Goal: Transaction & Acquisition: Purchase product/service

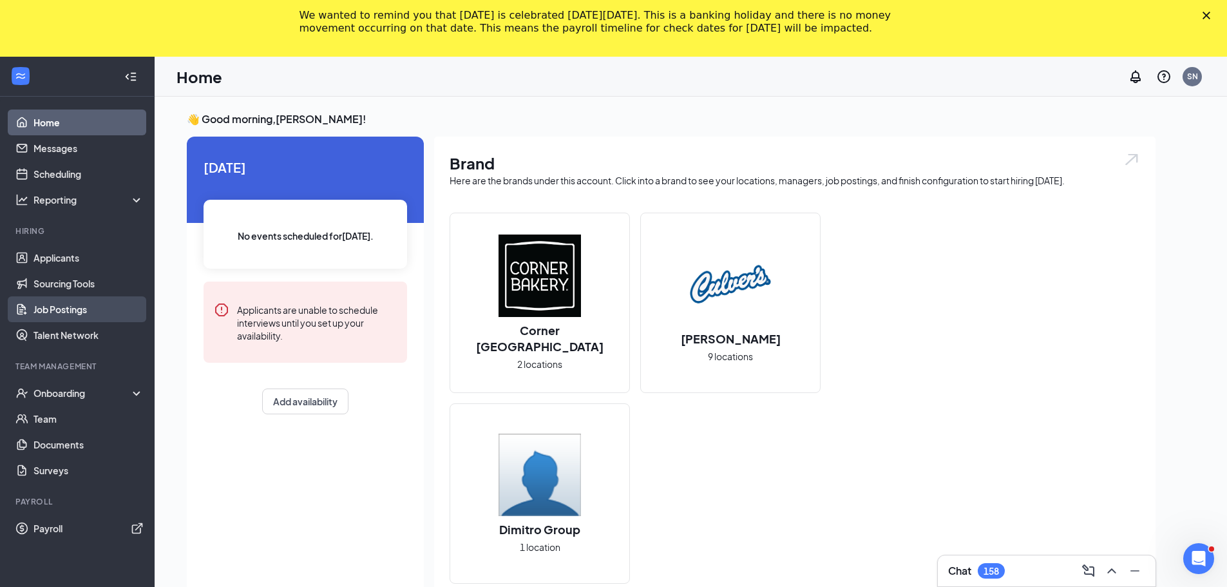
click at [44, 303] on link "Job Postings" at bounding box center [88, 309] width 110 height 26
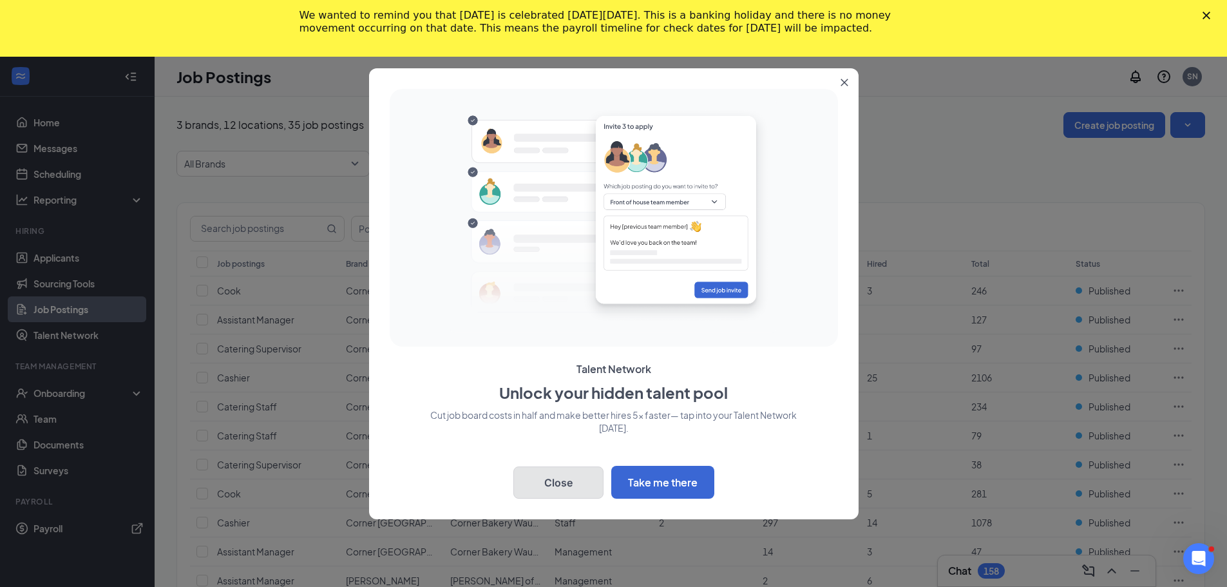
click at [566, 498] on button "Close" at bounding box center [558, 482] width 90 height 32
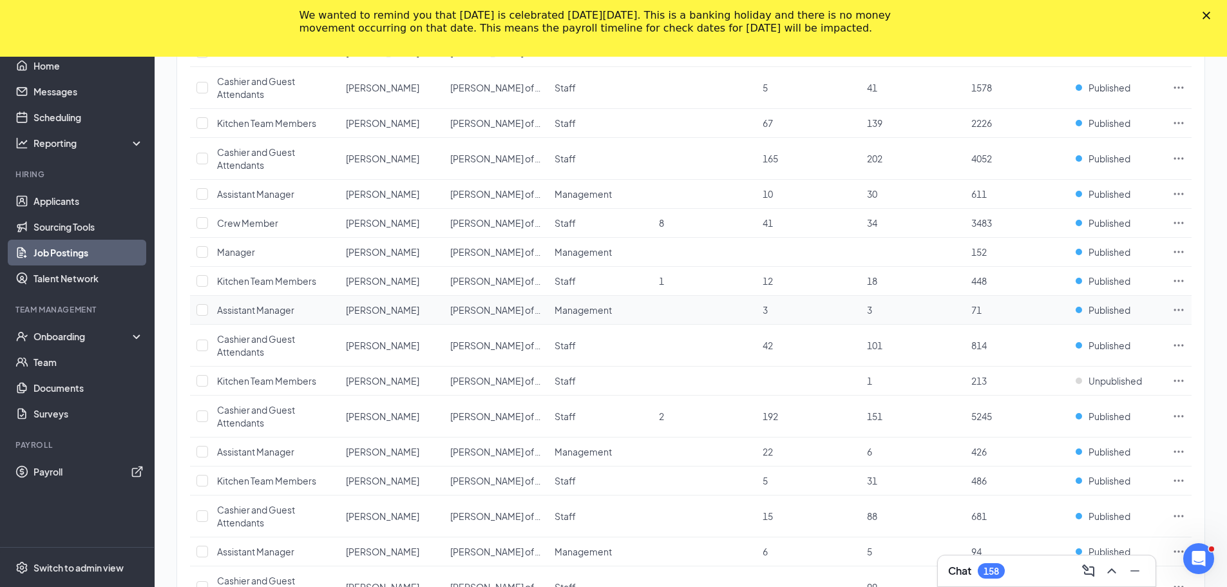
scroll to position [580, 0]
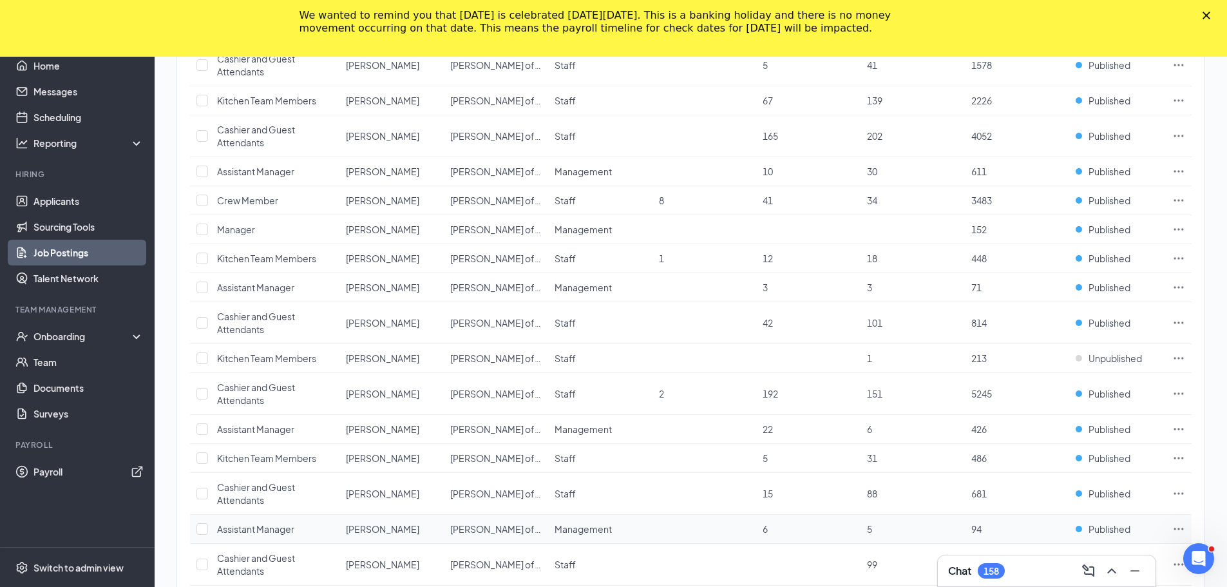
click at [1184, 529] on icon "Ellipses" at bounding box center [1178, 528] width 13 height 13
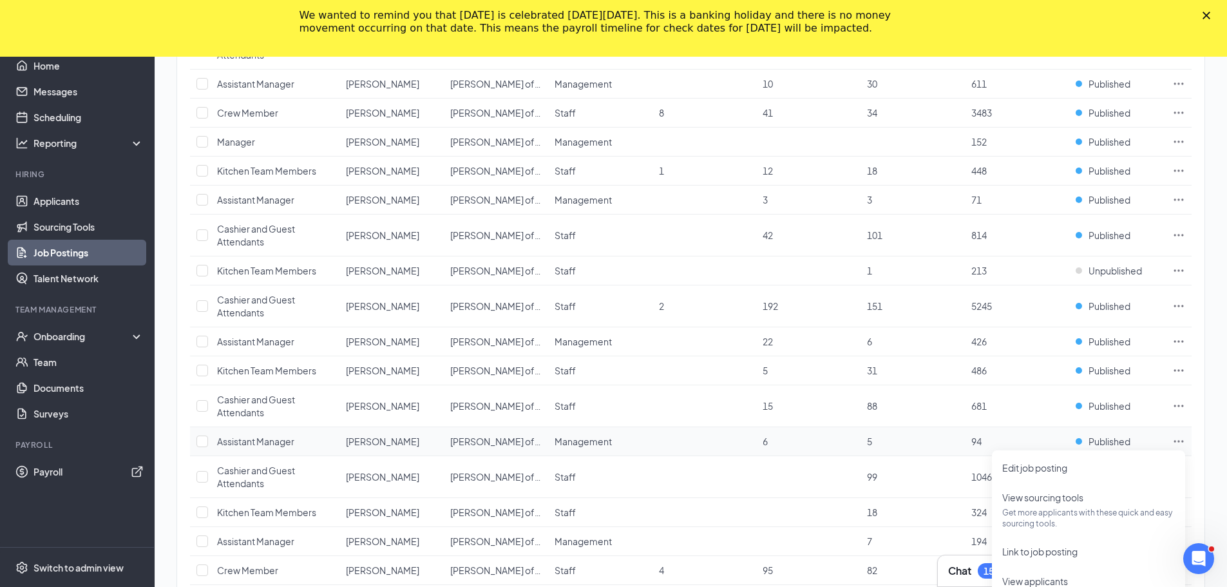
scroll to position [708, 0]
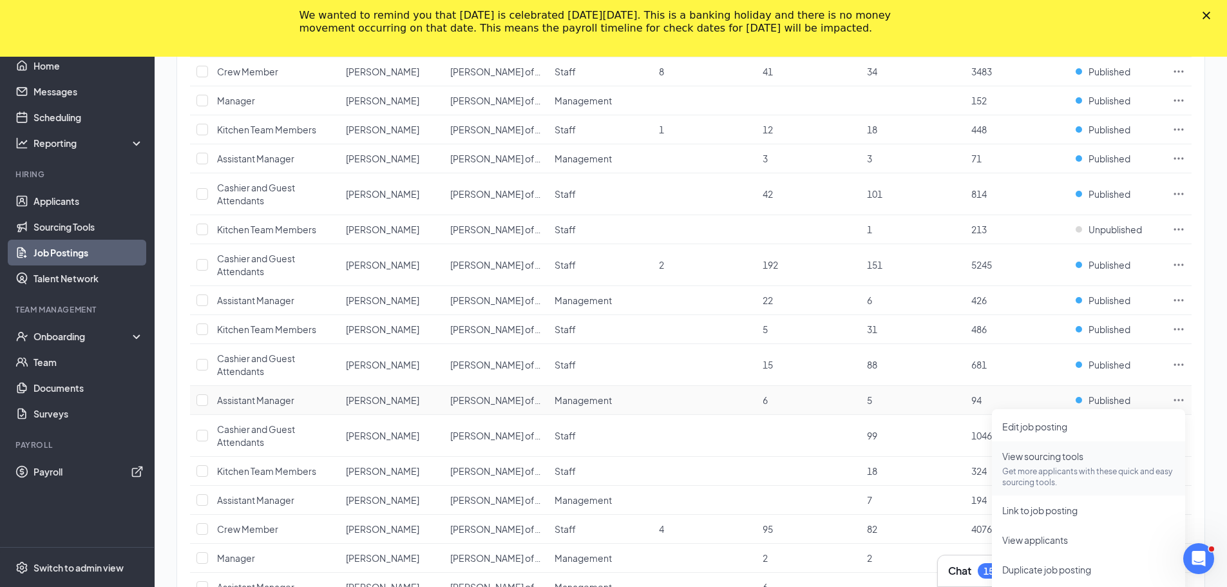
click at [1005, 455] on span "View sourcing tools" at bounding box center [1042, 456] width 81 height 12
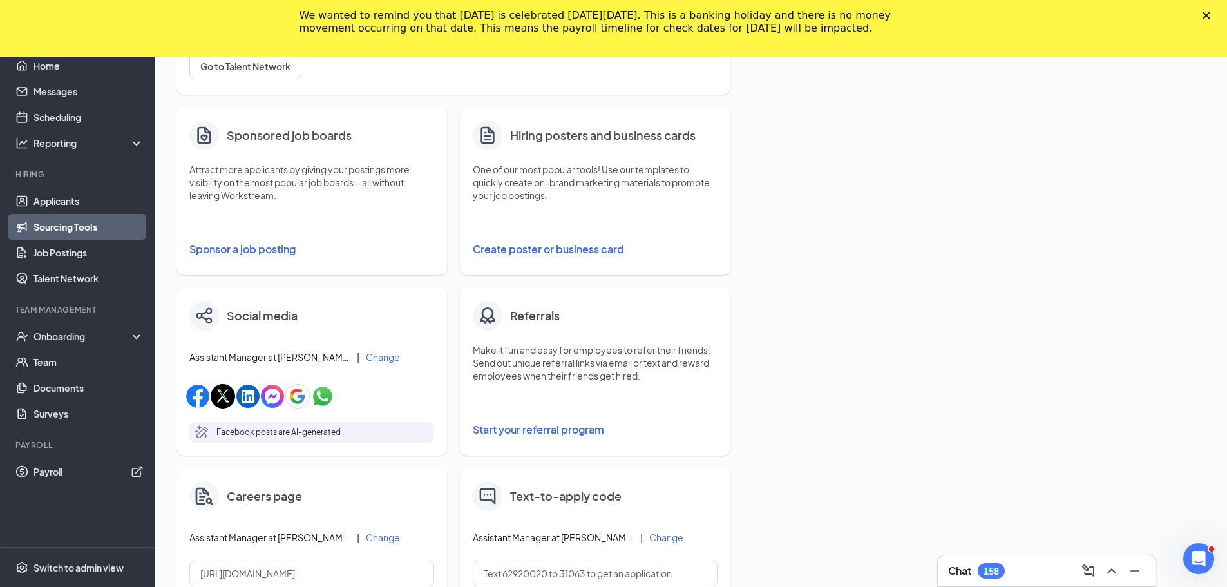
scroll to position [154, 0]
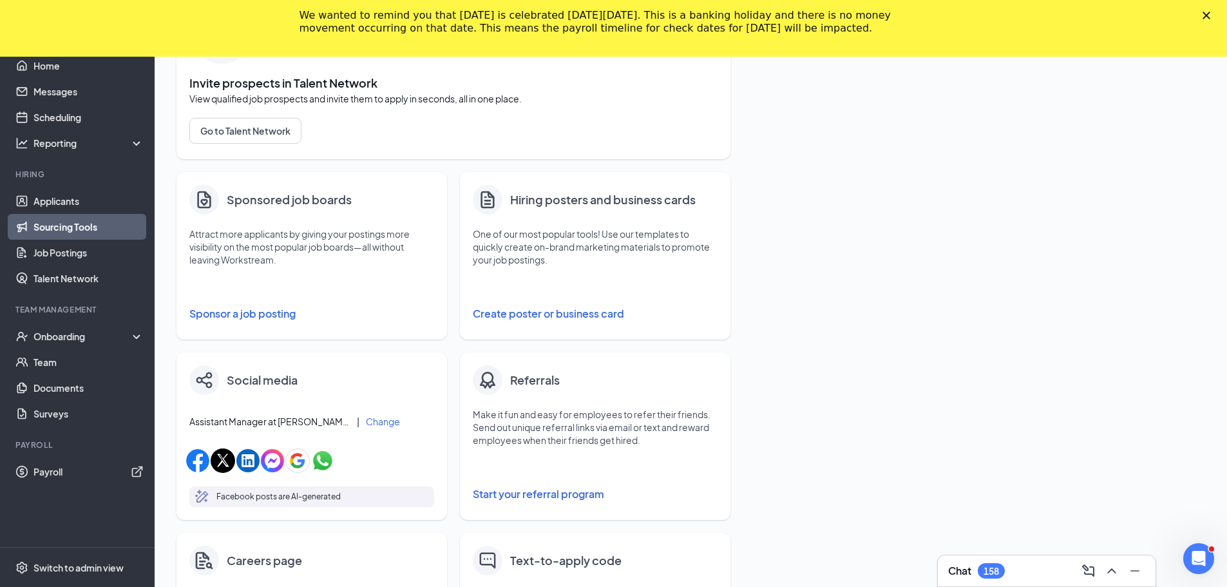
click at [254, 312] on button "Sponsor a job posting" at bounding box center [311, 314] width 245 height 26
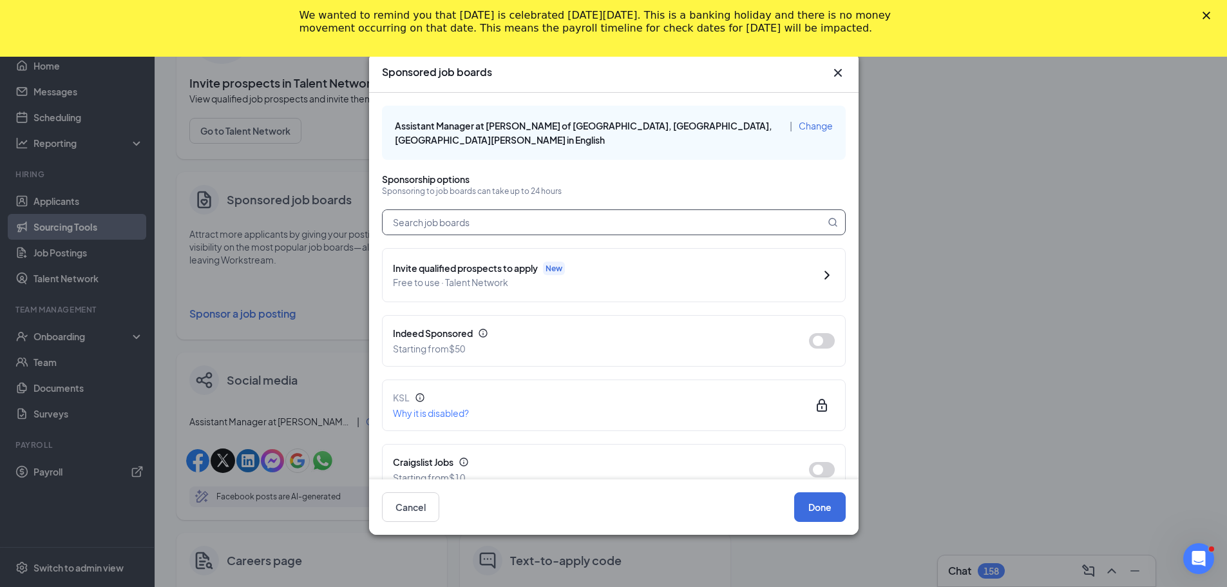
click at [530, 217] on input "text" at bounding box center [603, 222] width 442 height 24
click at [708, 275] on span "Free to use · Talent Network" at bounding box center [571, 282] width 357 height 14
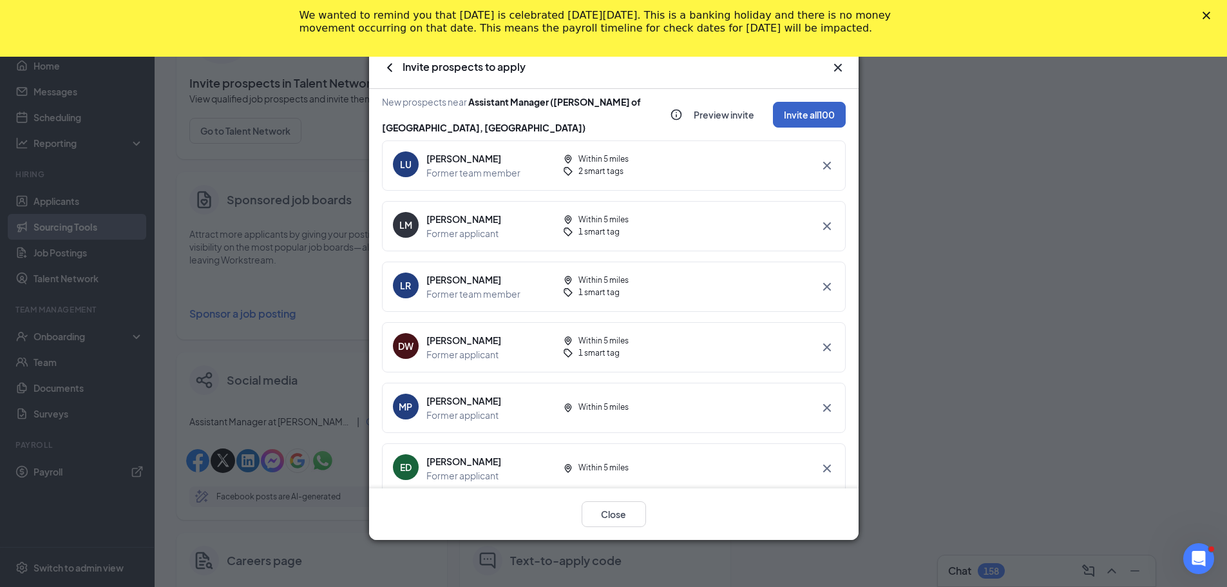
click at [773, 109] on button "Invite all 100" at bounding box center [809, 115] width 73 height 26
click at [734, 182] on div "Invite to apply via text" at bounding box center [770, 177] width 139 height 13
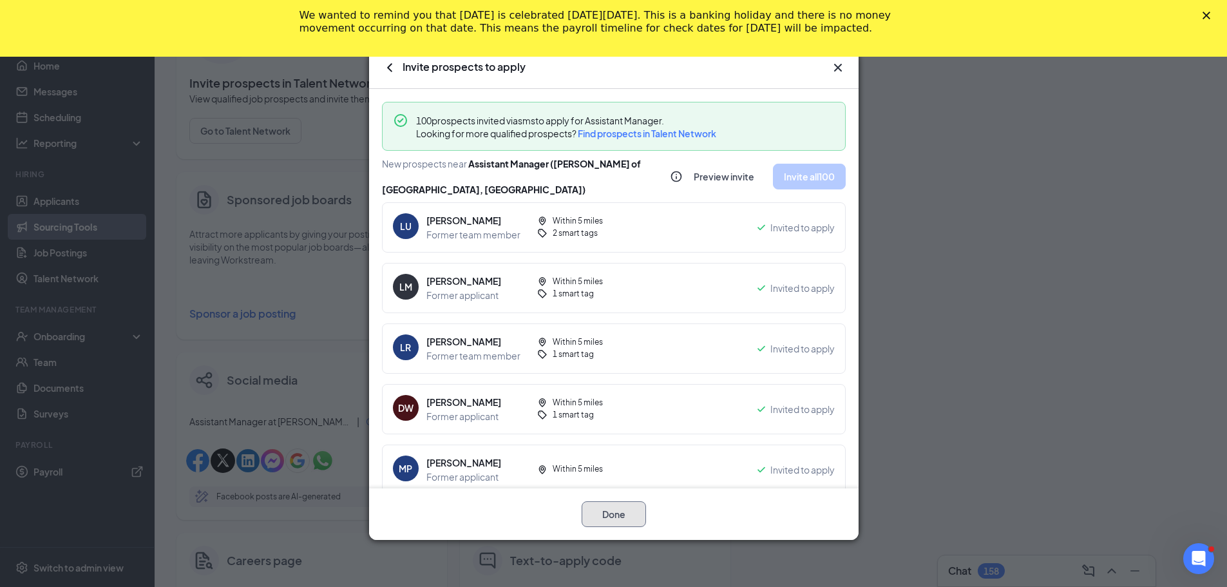
click at [598, 521] on button "Done" at bounding box center [613, 514] width 64 height 26
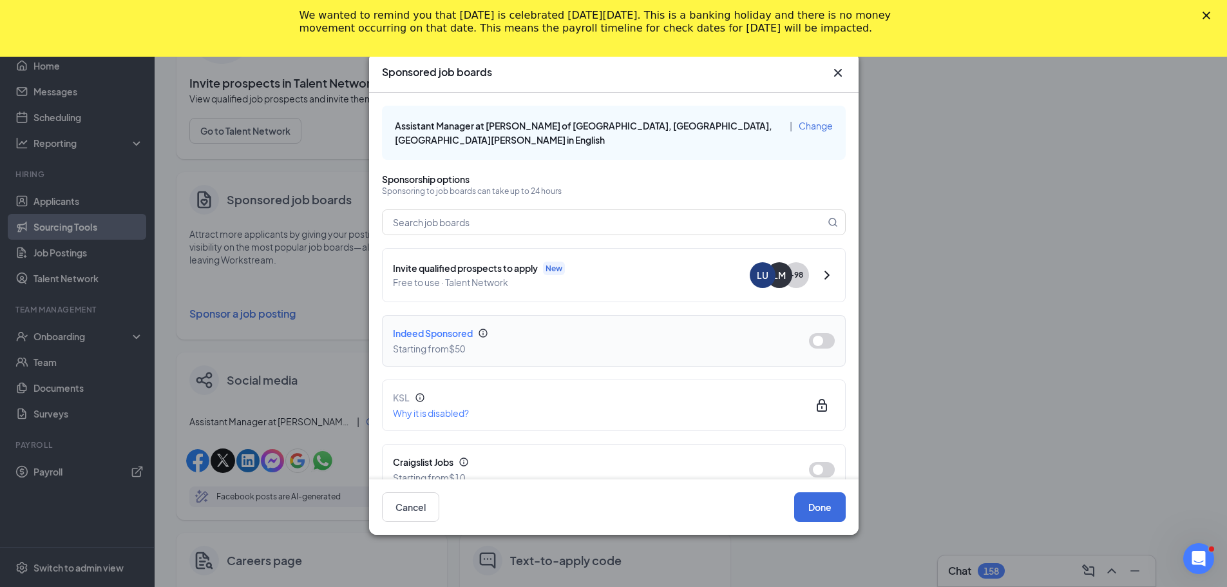
click at [809, 333] on button "button" at bounding box center [822, 340] width 26 height 15
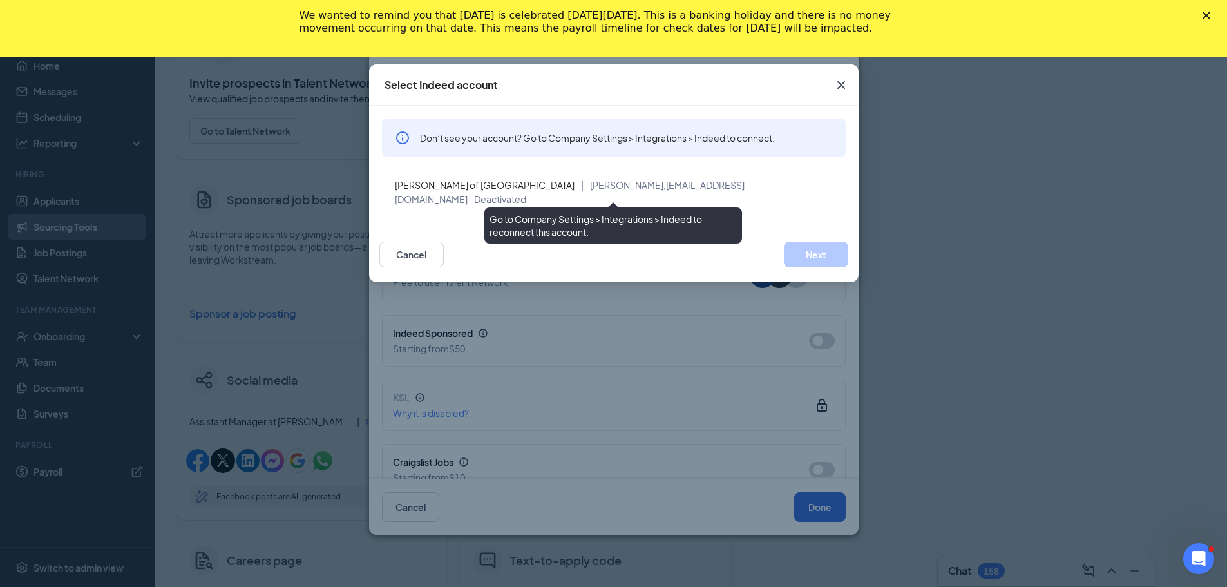
click at [451, 192] on div "[PERSON_NAME] of Milwaukee | [PERSON_NAME], [EMAIL_ADDRESS][DOMAIN_NAME] Deacti…" at bounding box center [614, 192] width 464 height 44
click at [460, 189] on span "[PERSON_NAME] of [GEOGRAPHIC_DATA]" at bounding box center [485, 185] width 180 height 12
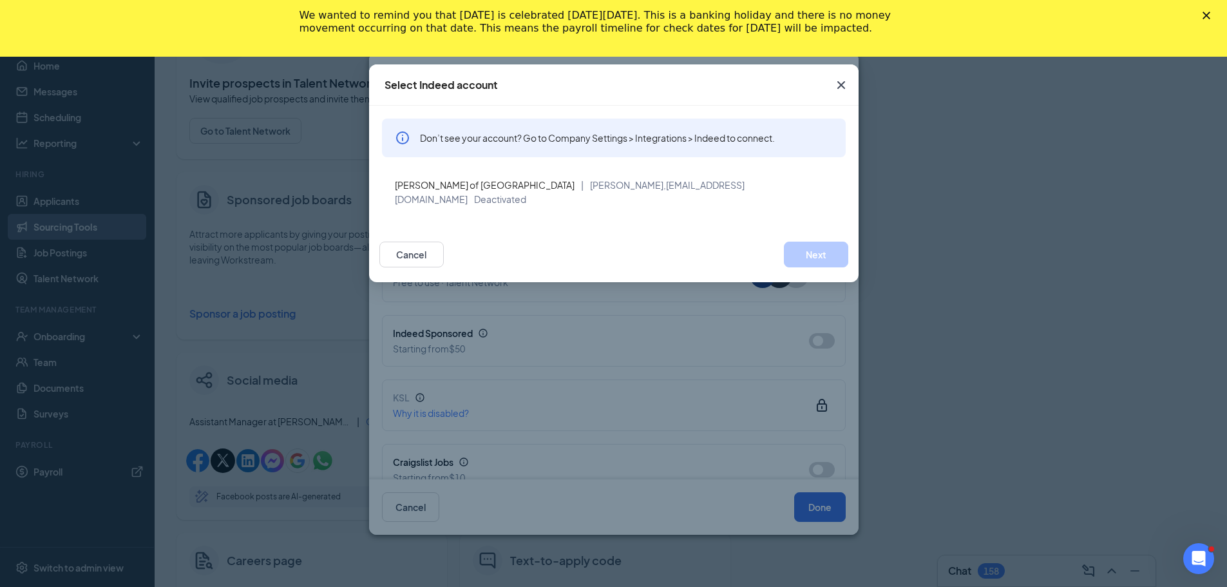
click at [847, 88] on icon "Cross" at bounding box center [840, 84] width 15 height 15
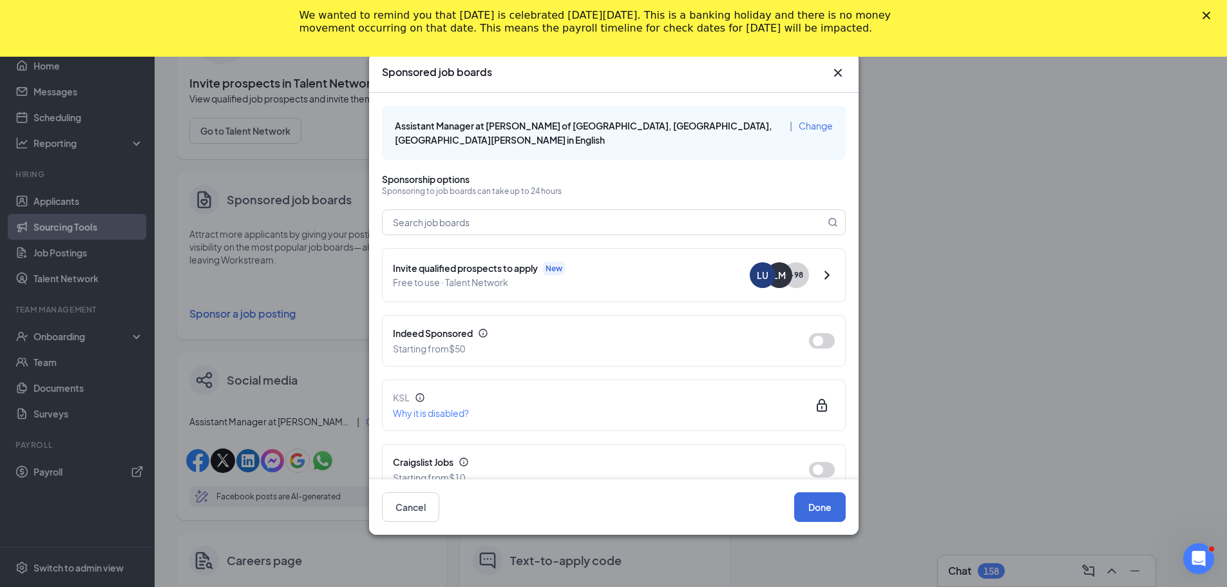
click at [837, 67] on icon "Cross" at bounding box center [837, 72] width 15 height 15
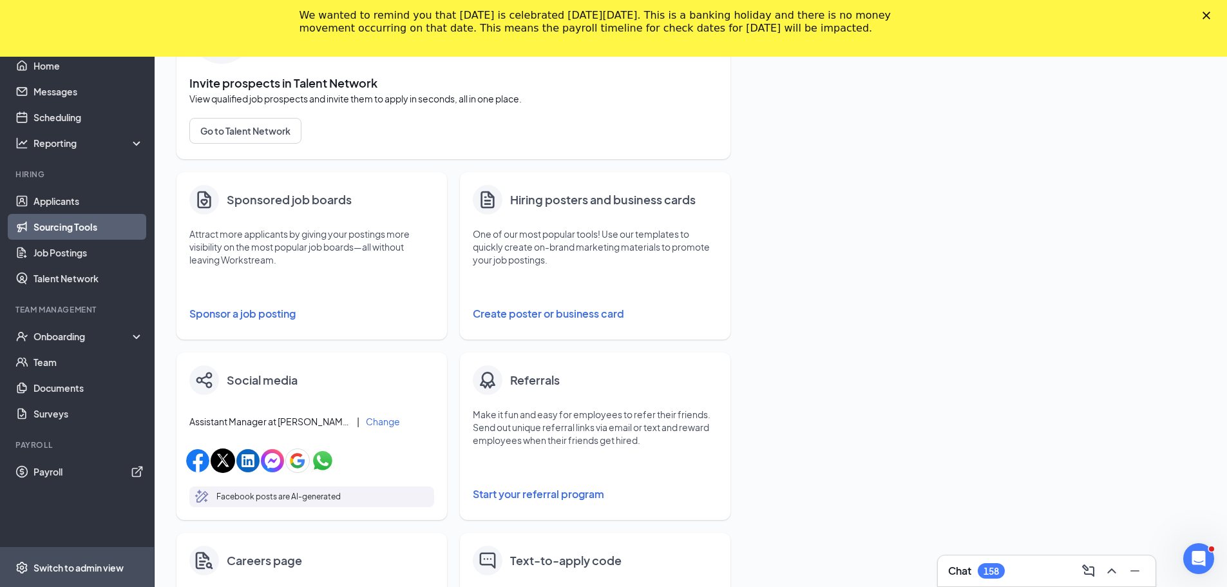
click at [42, 563] on div "Switch to admin view" at bounding box center [78, 567] width 90 height 13
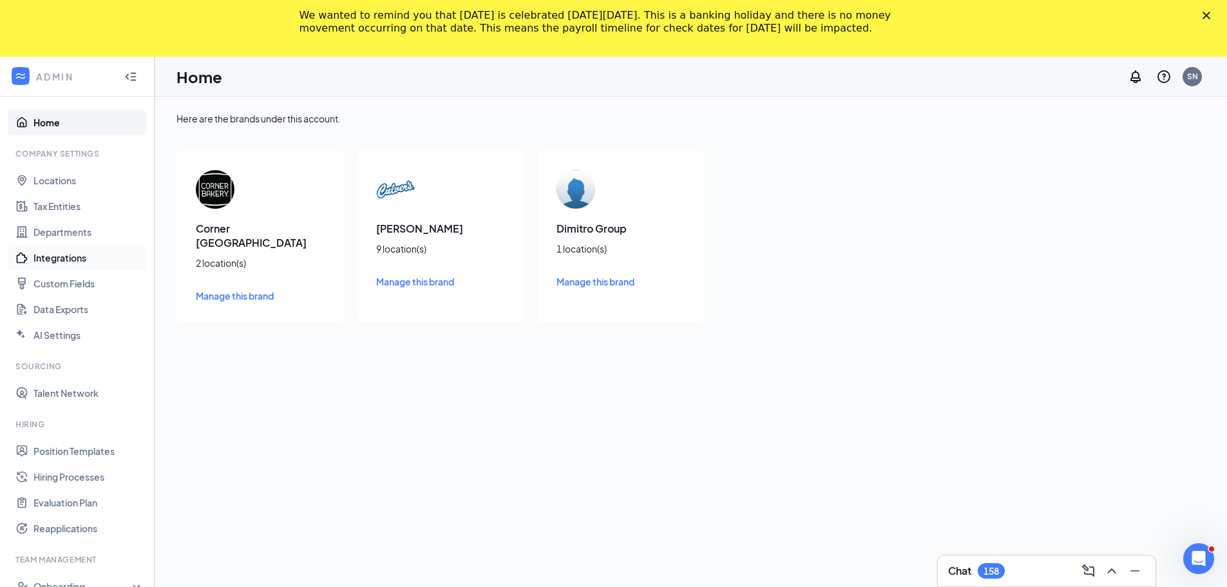
click at [38, 257] on link "Integrations" at bounding box center [88, 258] width 110 height 26
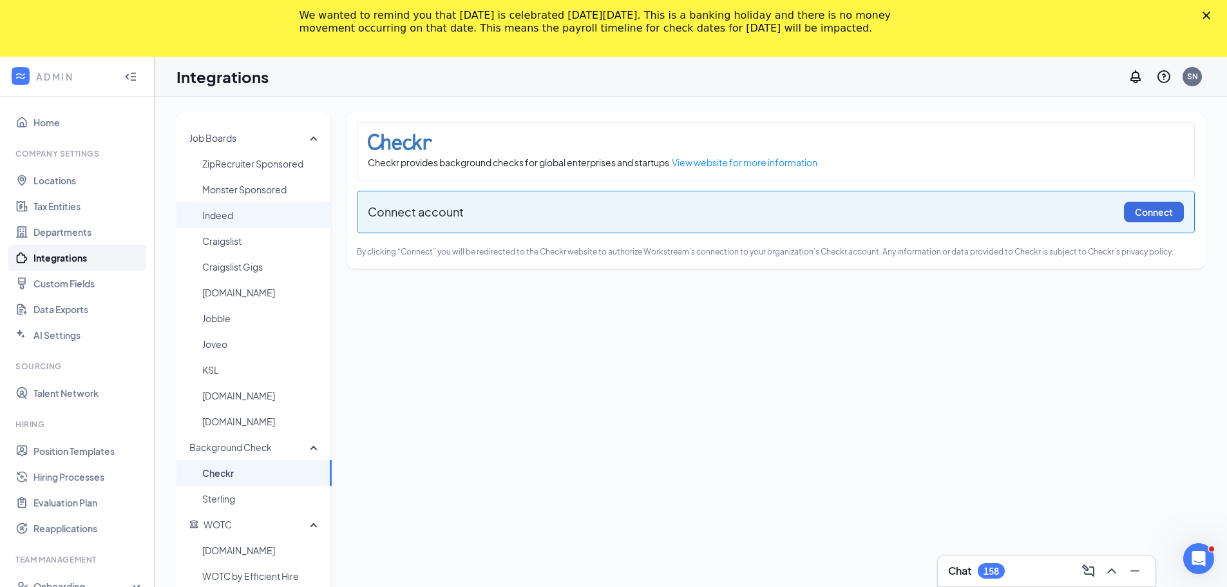
click at [232, 221] on span "Indeed" at bounding box center [261, 215] width 119 height 26
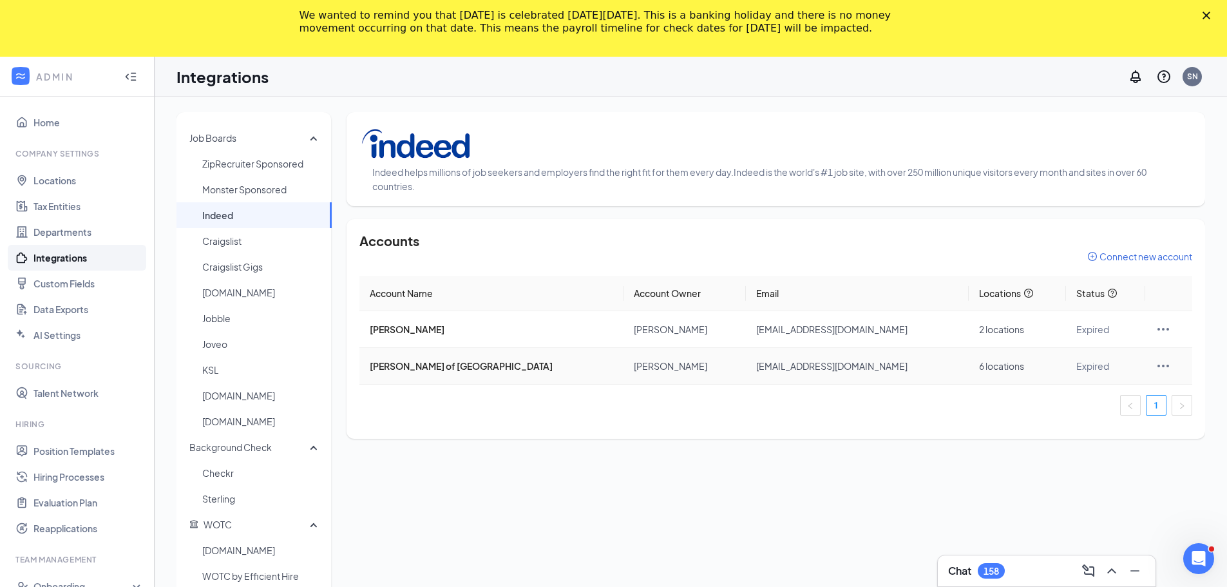
click at [1147, 375] on td at bounding box center [1168, 366] width 47 height 37
click at [1150, 357] on td at bounding box center [1168, 366] width 47 height 37
click at [1155, 360] on icon "Ellipses" at bounding box center [1162, 365] width 15 height 15
click at [1050, 425] on span "Reconnect" at bounding box center [1082, 423] width 129 height 14
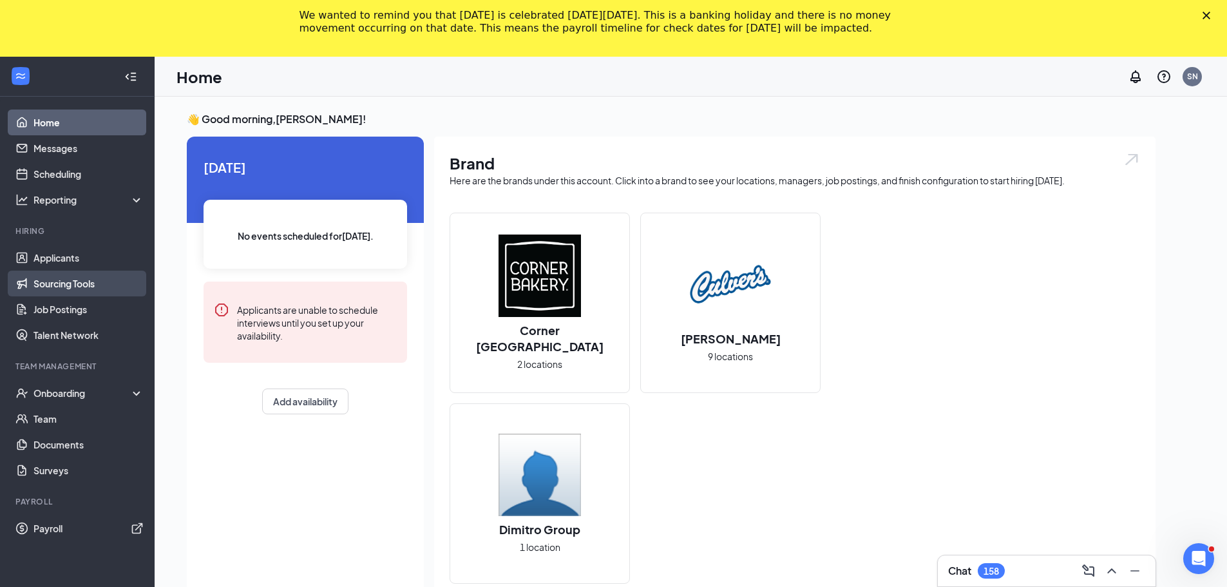
click at [59, 283] on link "Sourcing Tools" at bounding box center [88, 283] width 110 height 26
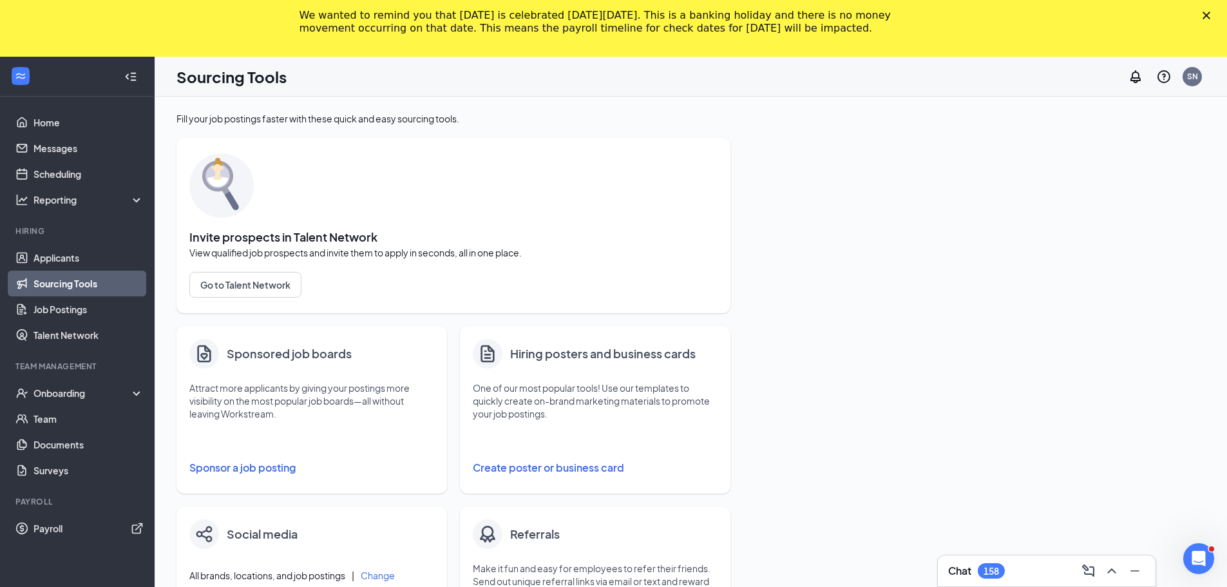
click at [262, 468] on button "Sponsor a job posting" at bounding box center [311, 468] width 245 height 26
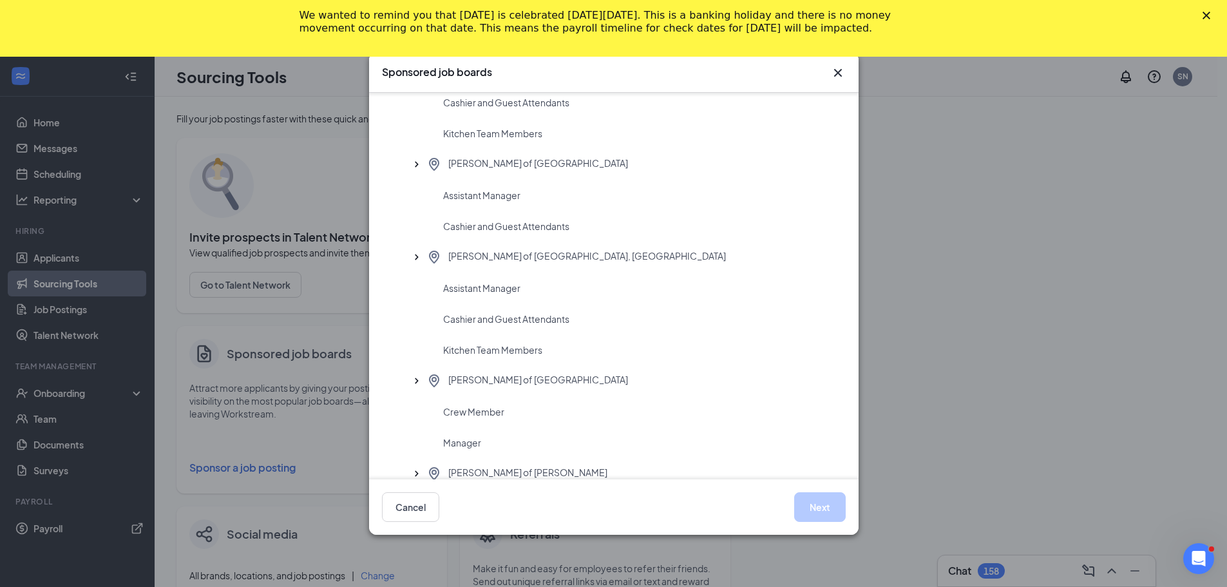
scroll to position [966, 0]
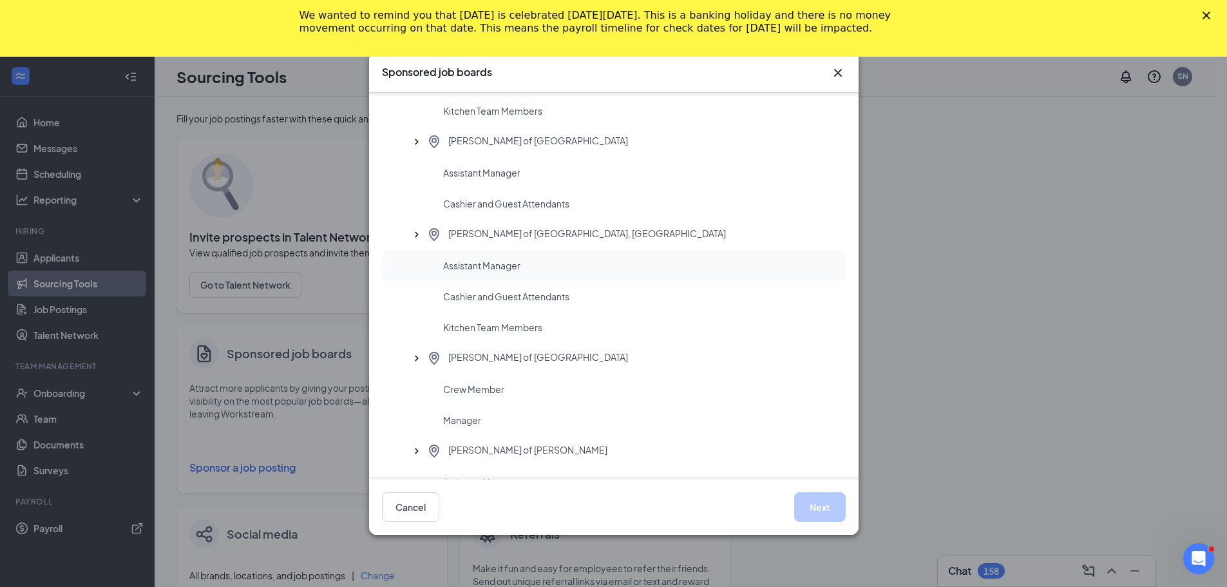
click at [465, 271] on span "Assistant Manager" at bounding box center [481, 265] width 77 height 13
click at [811, 504] on button "Next" at bounding box center [820, 507] width 52 height 30
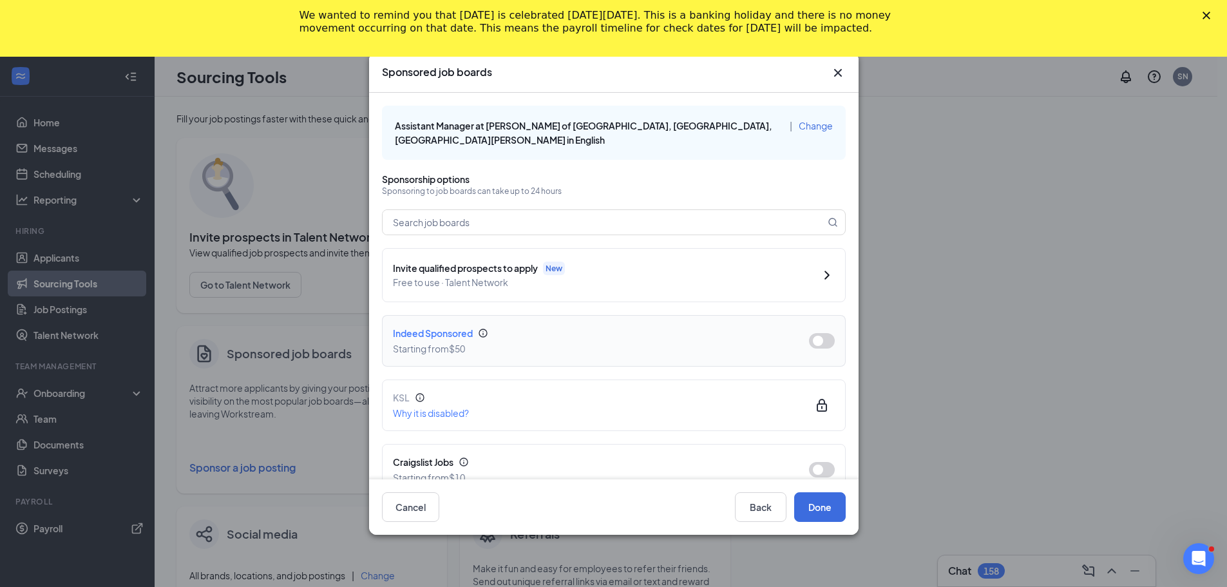
click at [816, 326] on div "Indeed Sponsored Starting from $50" at bounding box center [614, 341] width 442 height 30
click at [813, 333] on button "button" at bounding box center [822, 340] width 26 height 15
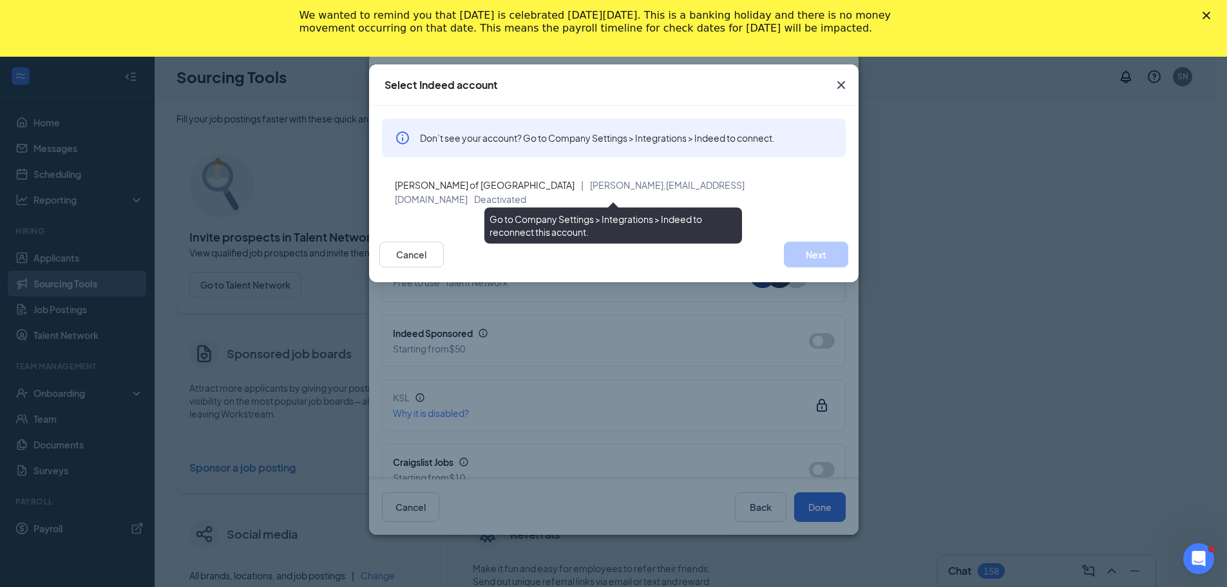
click at [545, 191] on div "[PERSON_NAME] of Milwaukee | [PERSON_NAME], [EMAIL_ADDRESS][DOMAIN_NAME] Deacti…" at bounding box center [615, 192] width 440 height 28
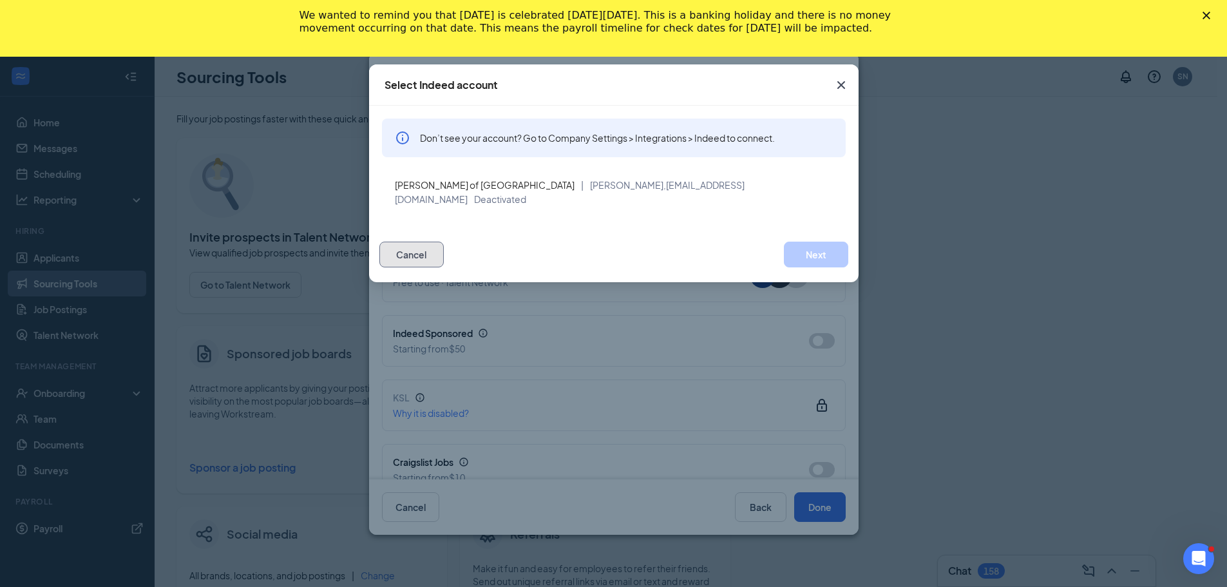
click at [391, 245] on button "Cancel" at bounding box center [411, 254] width 64 height 26
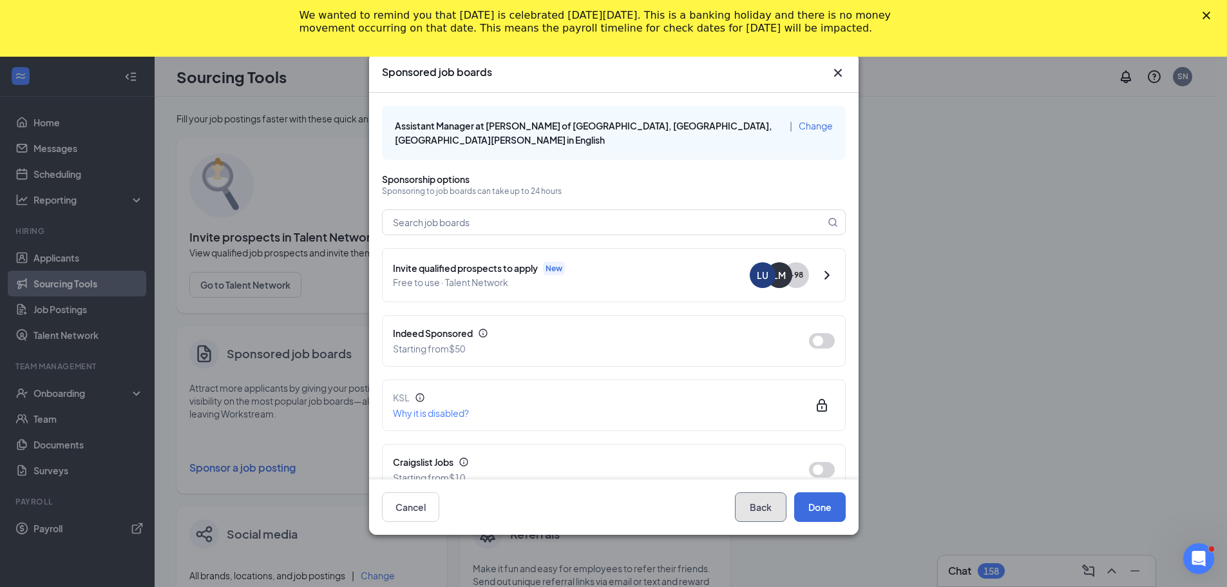
click at [785, 500] on button "Back" at bounding box center [761, 507] width 52 height 30
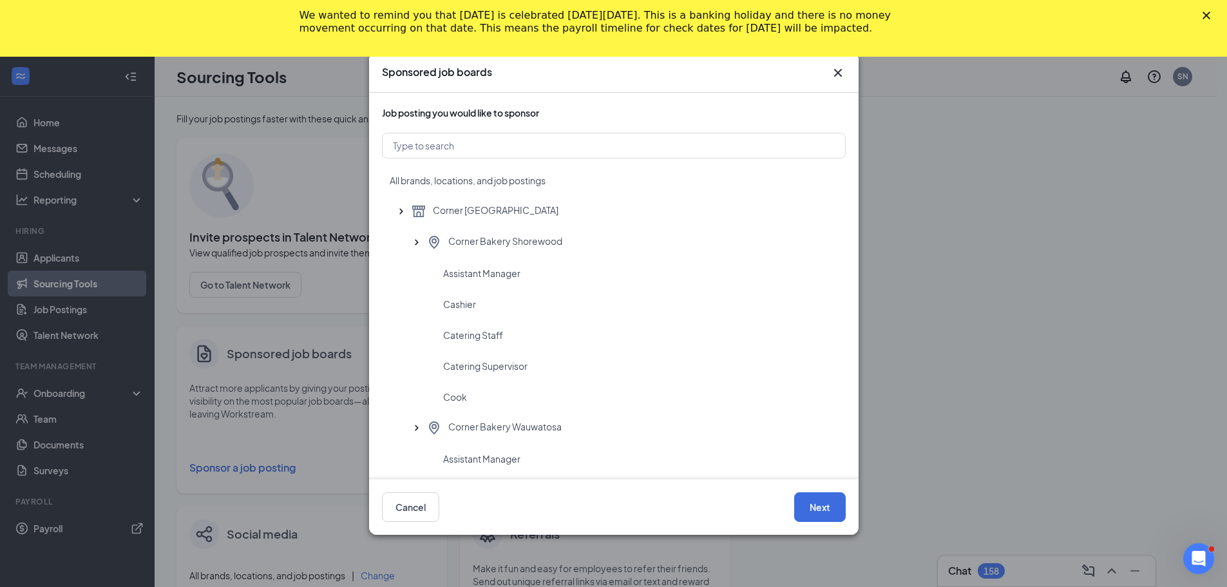
click at [831, 73] on icon "Cross" at bounding box center [837, 72] width 15 height 15
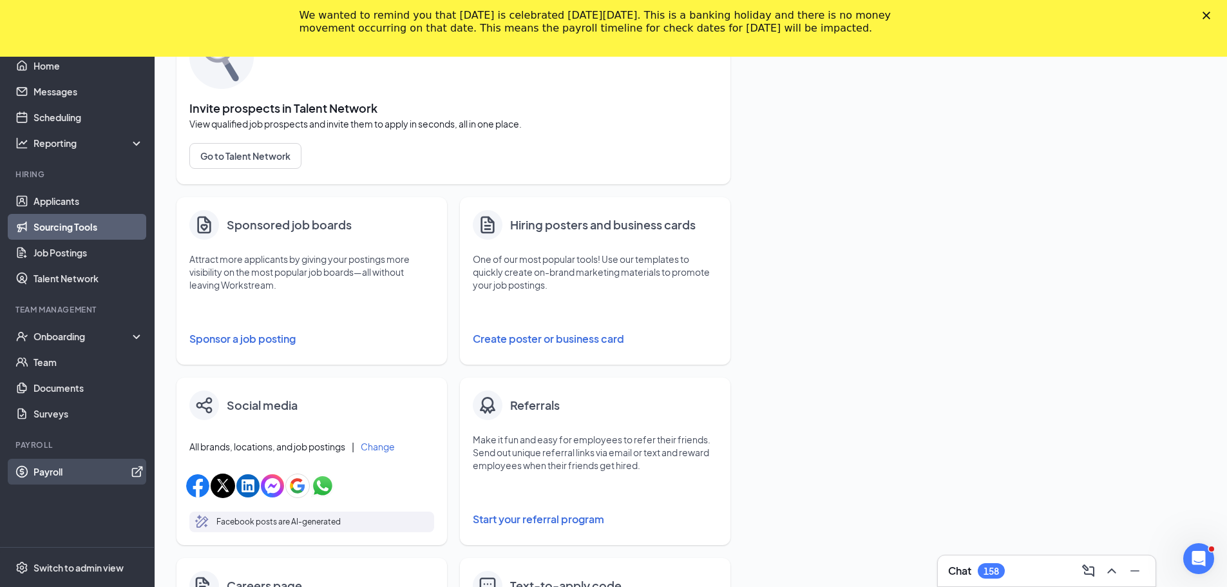
scroll to position [386, 0]
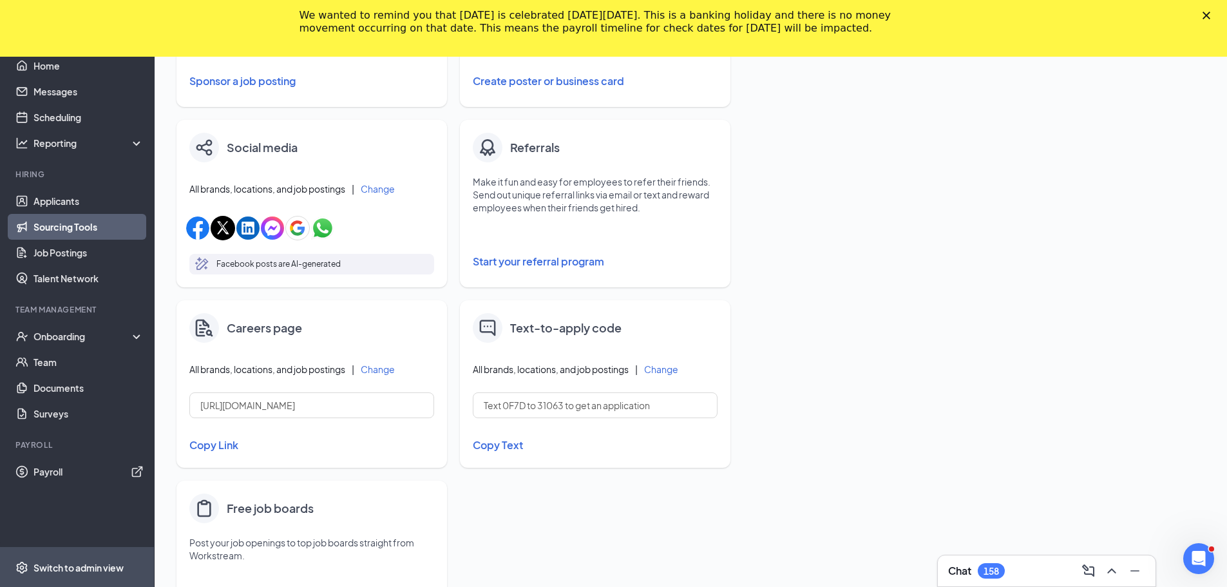
click at [115, 583] on span "Switch to admin view" at bounding box center [88, 566] width 110 height 39
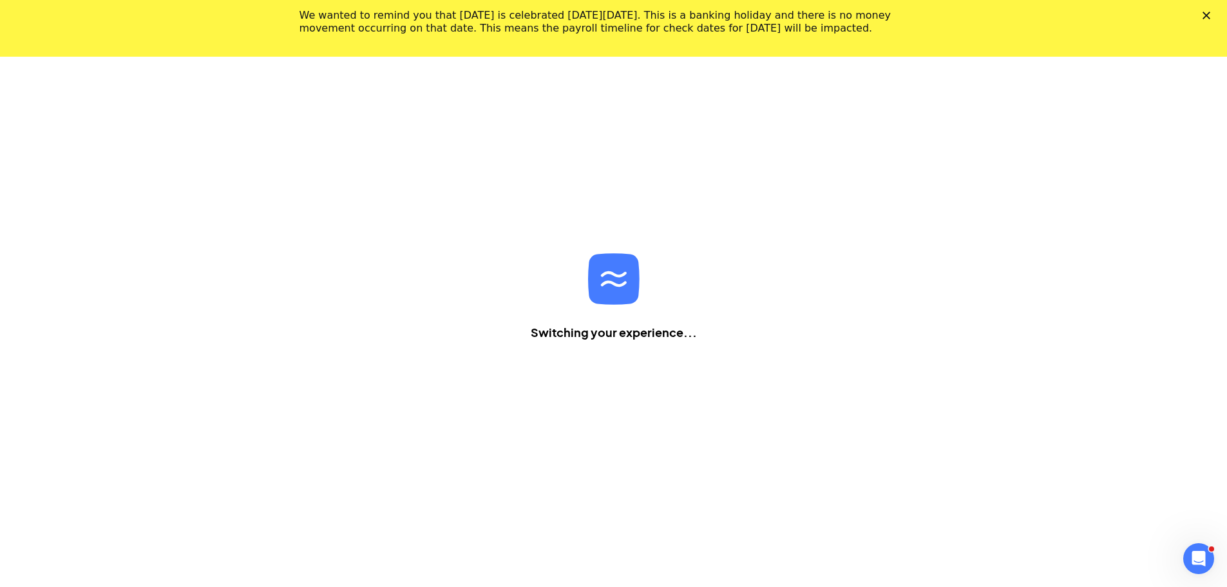
scroll to position [57, 0]
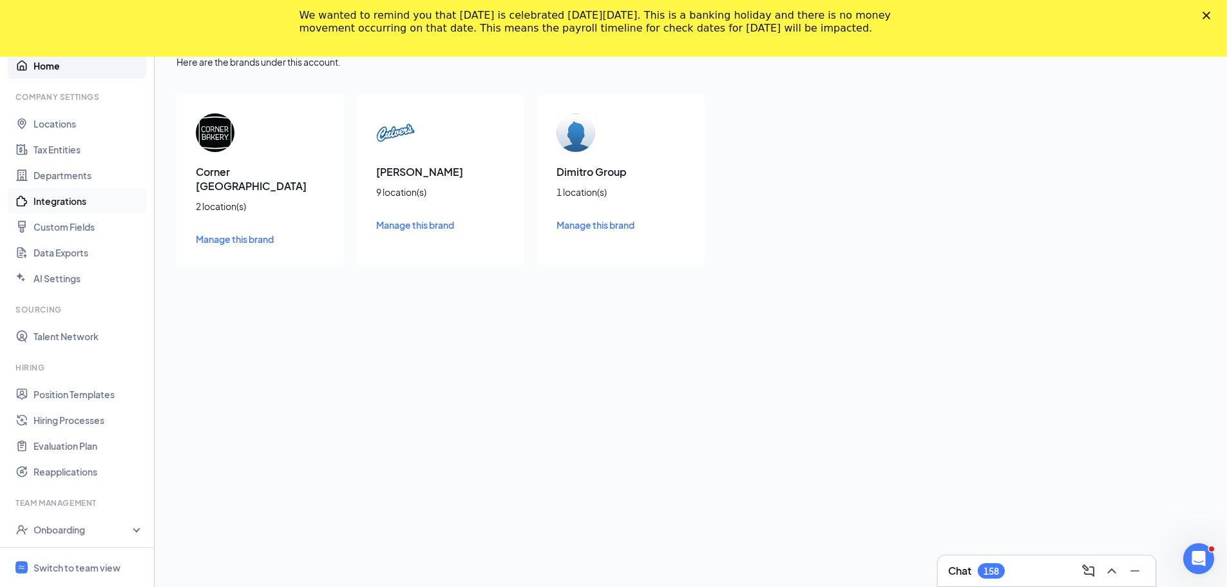
click at [50, 195] on link "Integrations" at bounding box center [88, 201] width 110 height 26
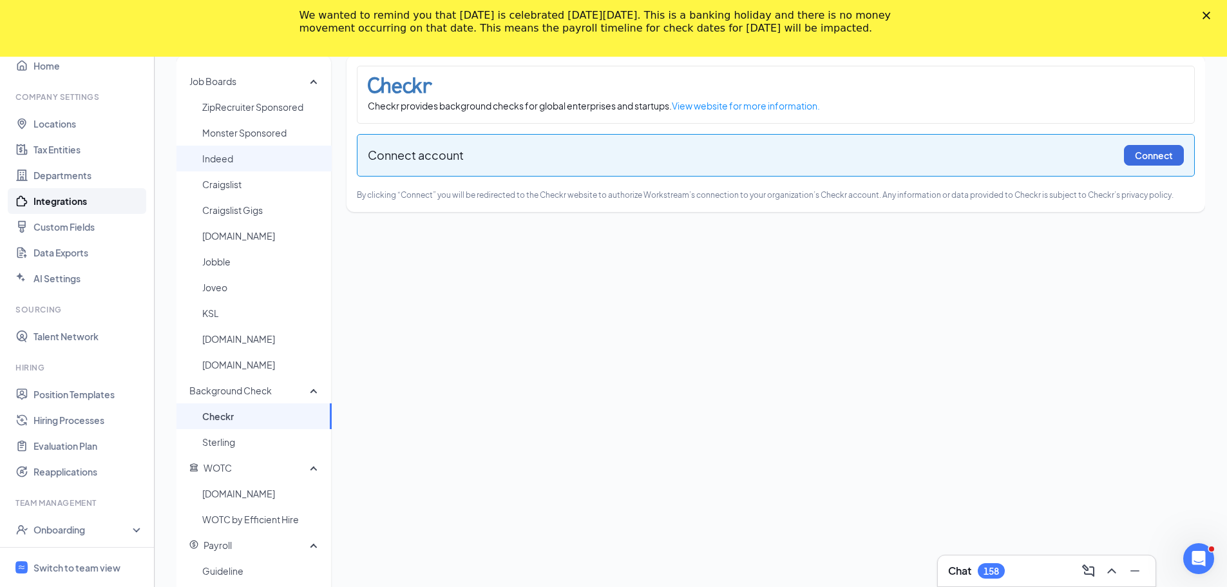
click at [225, 167] on span "Indeed" at bounding box center [261, 159] width 119 height 26
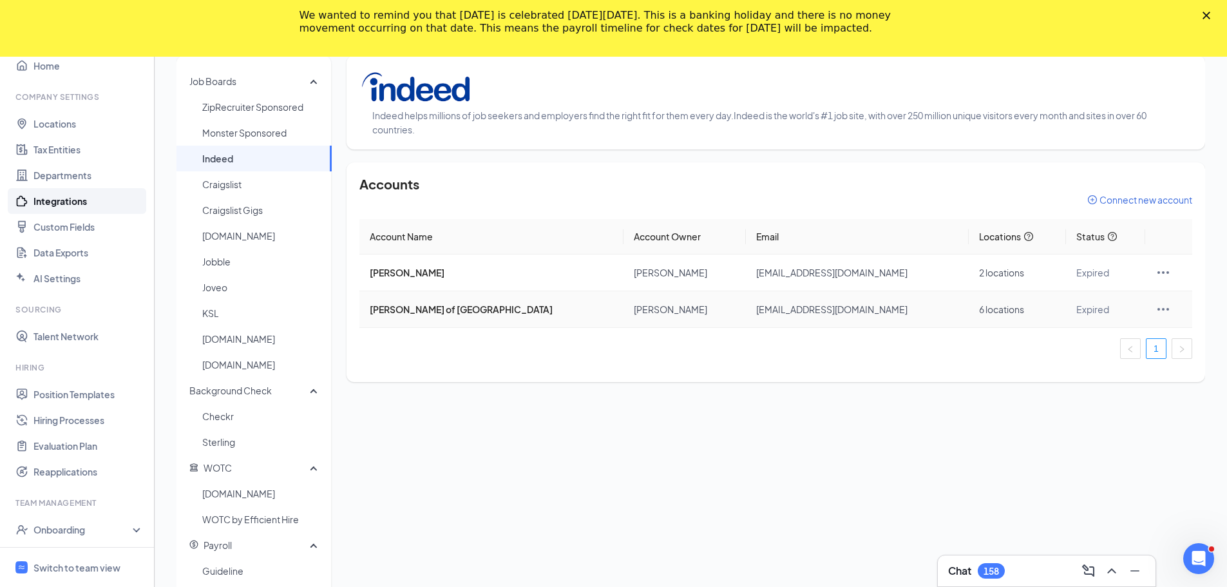
click at [746, 301] on td "[EMAIL_ADDRESS][DOMAIN_NAME]" at bounding box center [857, 309] width 223 height 37
click at [1155, 310] on icon "Ellipses" at bounding box center [1162, 308] width 15 height 15
click at [1047, 367] on span "Reconnect" at bounding box center [1082, 366] width 129 height 14
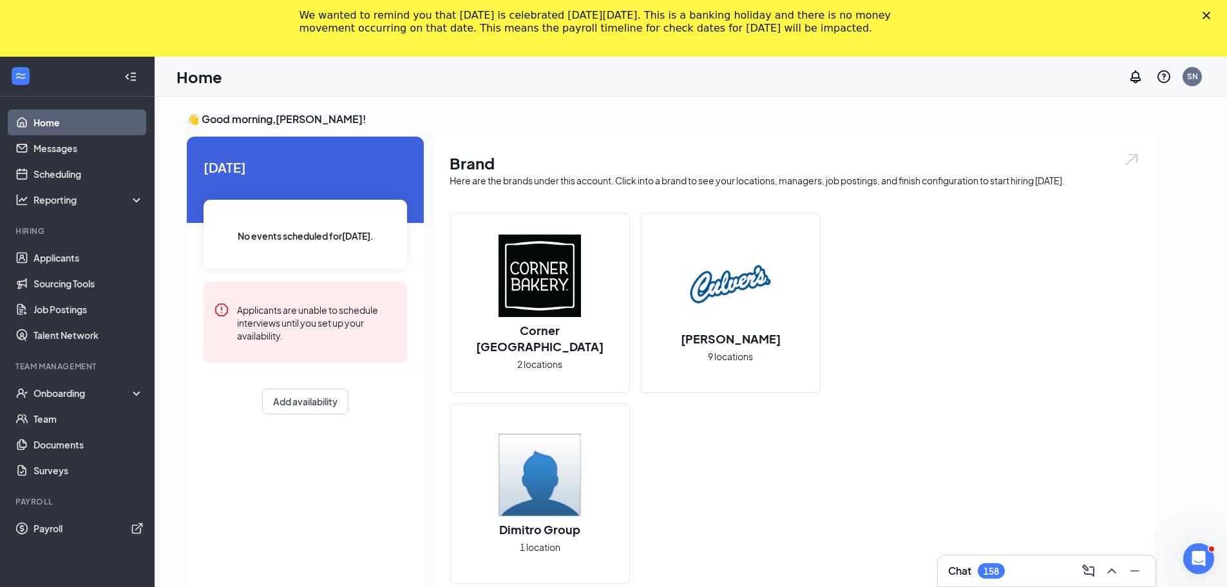
click at [1217, 10] on div "We wanted to remind you that [DATE] is celebrated [DATE][DATE]. This is a banki…" at bounding box center [613, 21] width 1227 height 33
click at [1215, 15] on div "Close" at bounding box center [1208, 16] width 13 height 8
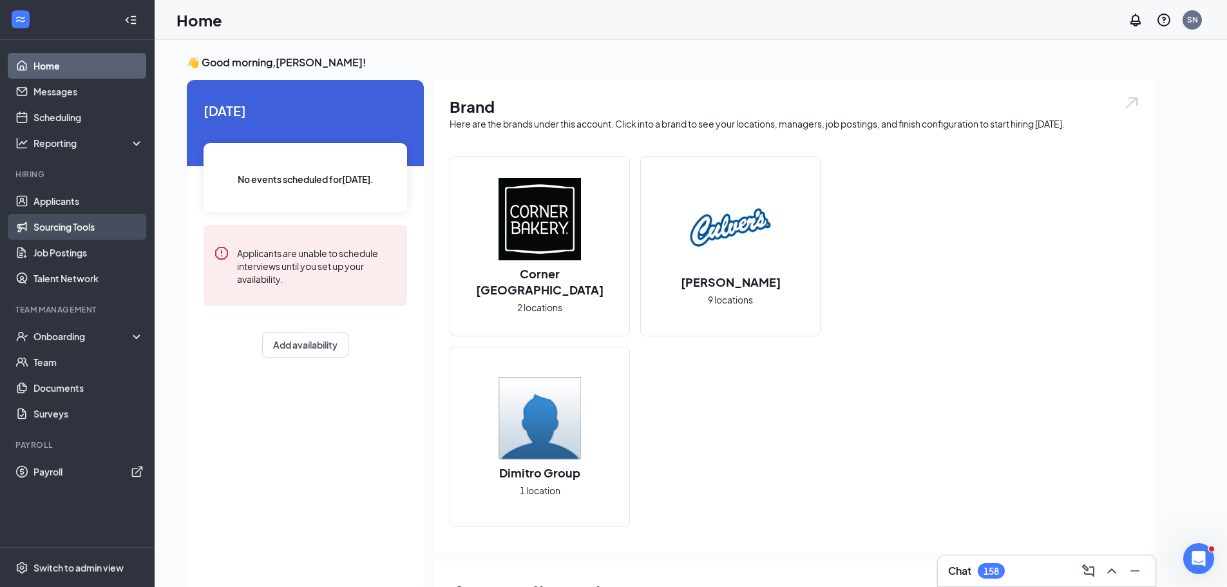
click at [76, 224] on link "Sourcing Tools" at bounding box center [88, 227] width 110 height 26
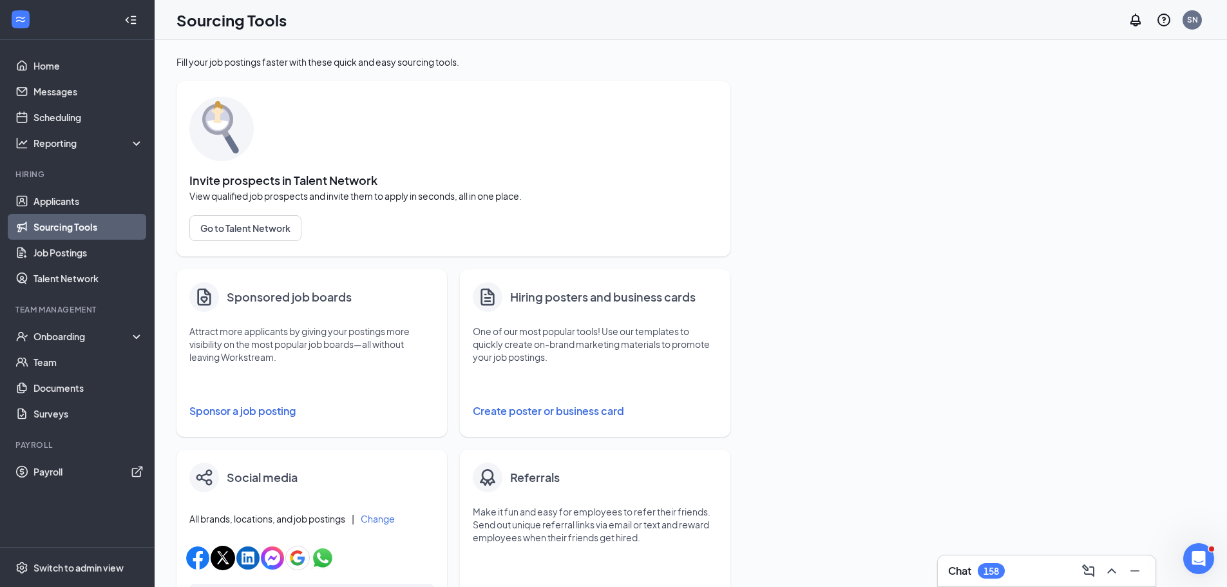
click at [243, 410] on button "Sponsor a job posting" at bounding box center [311, 411] width 245 height 26
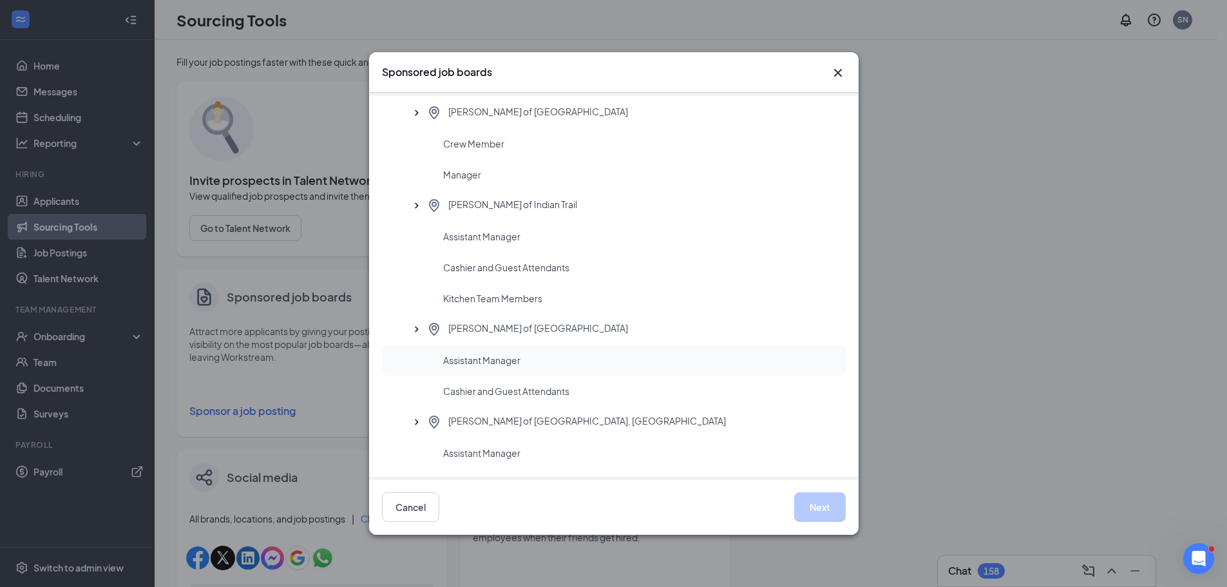
scroll to position [864, 0]
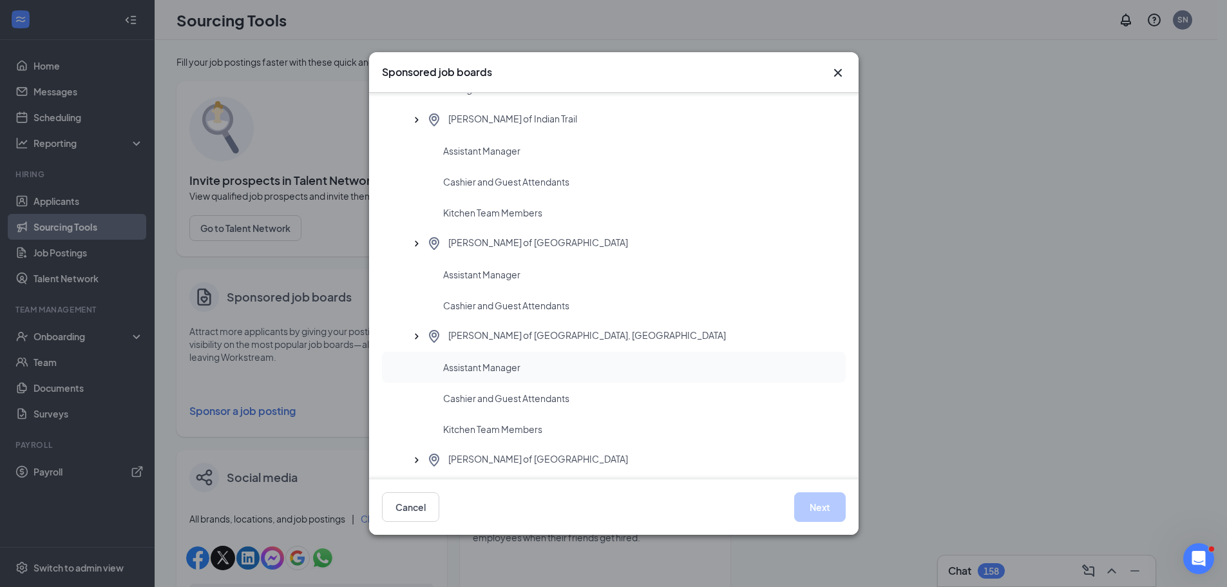
click at [471, 362] on span "Assistant Manager" at bounding box center [481, 367] width 77 height 13
click at [824, 502] on button "Next" at bounding box center [820, 507] width 52 height 30
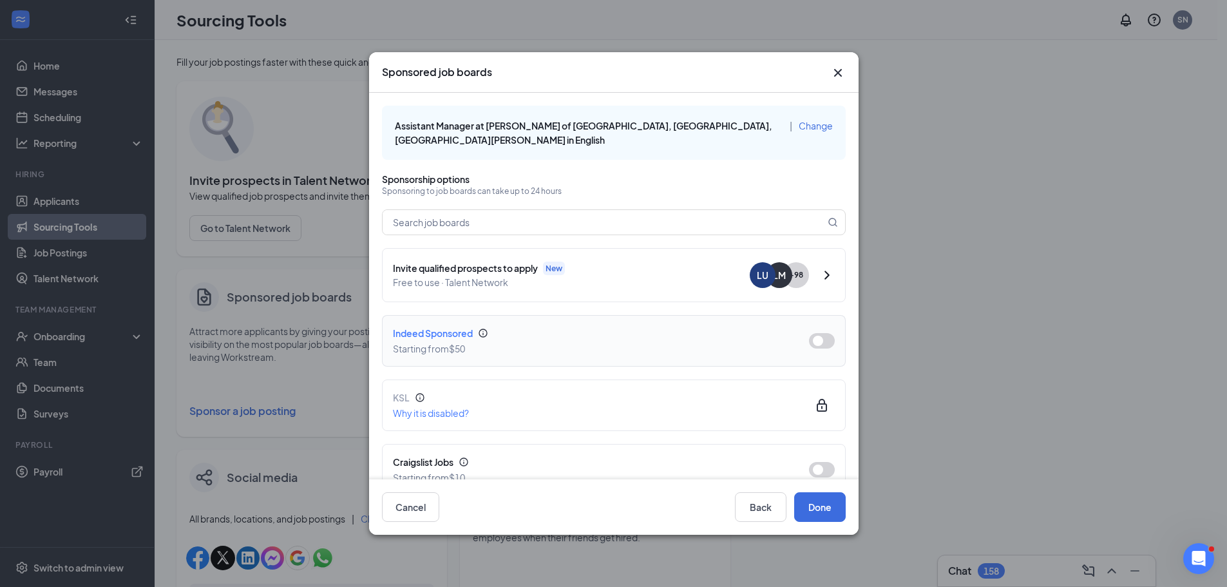
click at [809, 333] on button "button" at bounding box center [822, 340] width 26 height 15
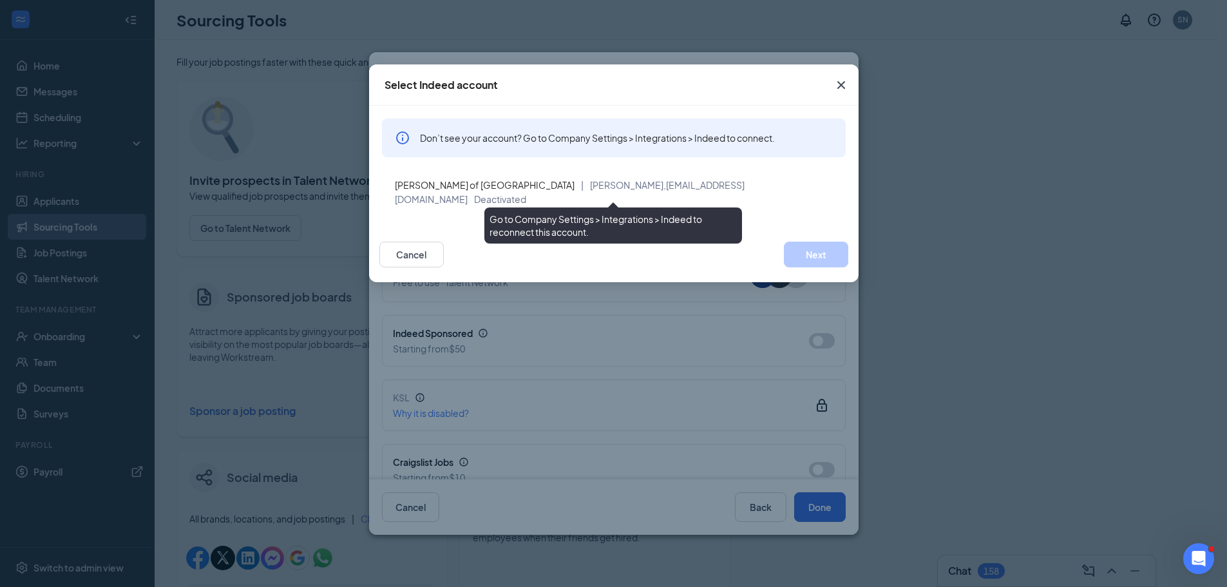
click at [442, 187] on span "[PERSON_NAME] of [GEOGRAPHIC_DATA]" at bounding box center [485, 185] width 180 height 12
click at [443, 187] on span "[PERSON_NAME] of [GEOGRAPHIC_DATA]" at bounding box center [485, 185] width 180 height 12
click at [590, 182] on span "[PERSON_NAME]," at bounding box center [628, 185] width 76 height 12
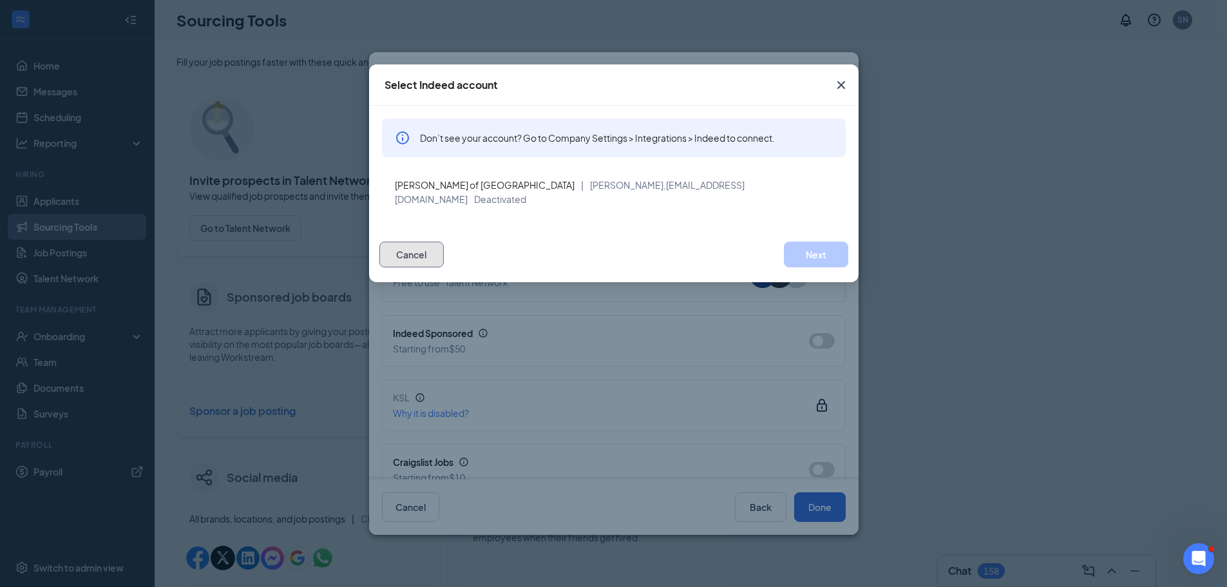
click at [408, 241] on button "Cancel" at bounding box center [411, 254] width 64 height 26
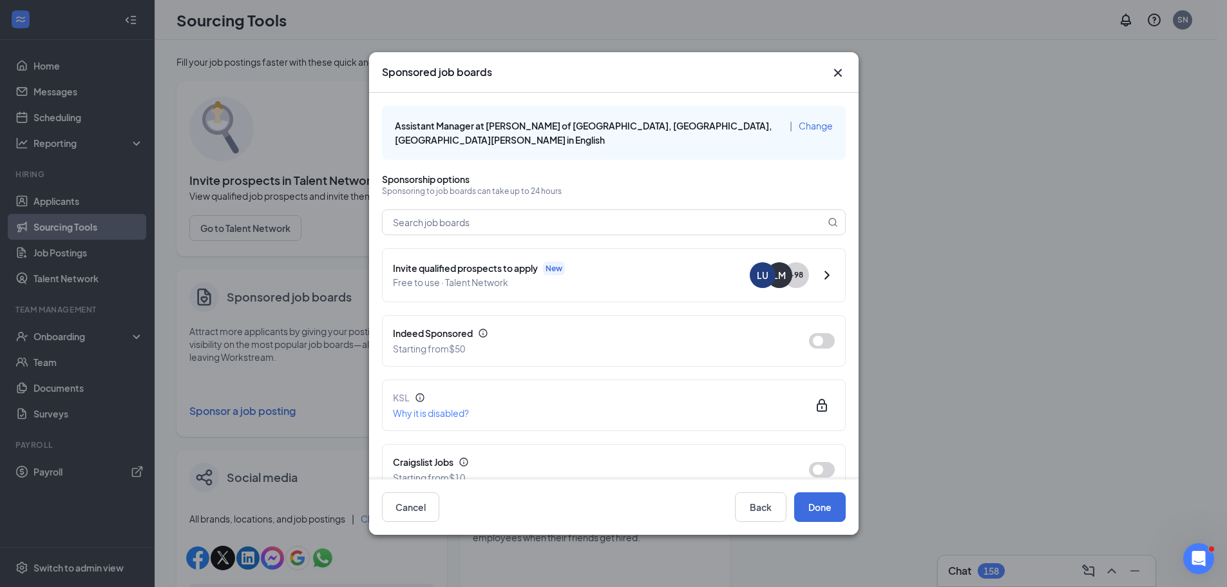
click at [842, 66] on icon "Cross" at bounding box center [837, 72] width 15 height 15
